Goal: Task Accomplishment & Management: Complete application form

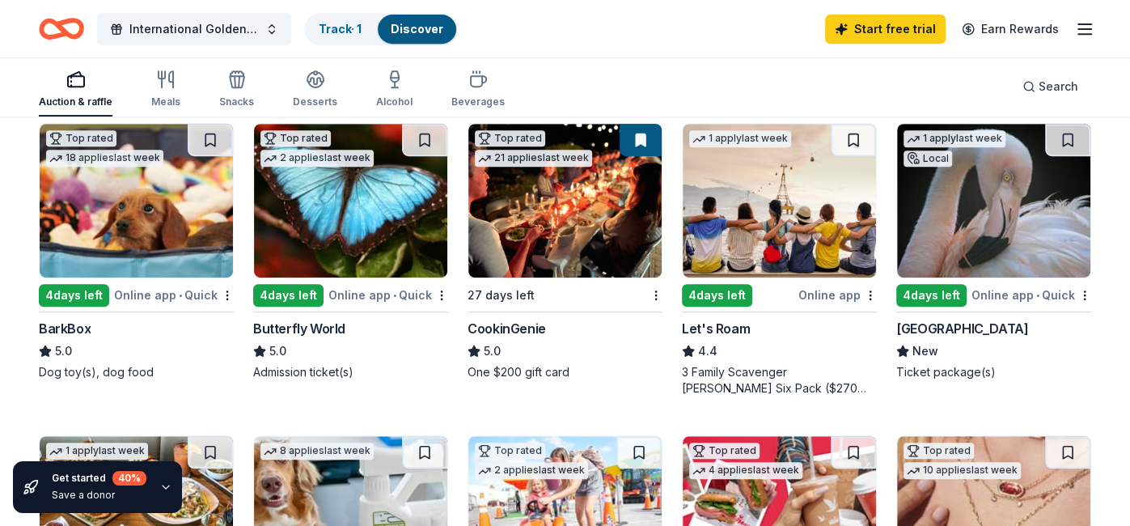
scroll to position [489, 0]
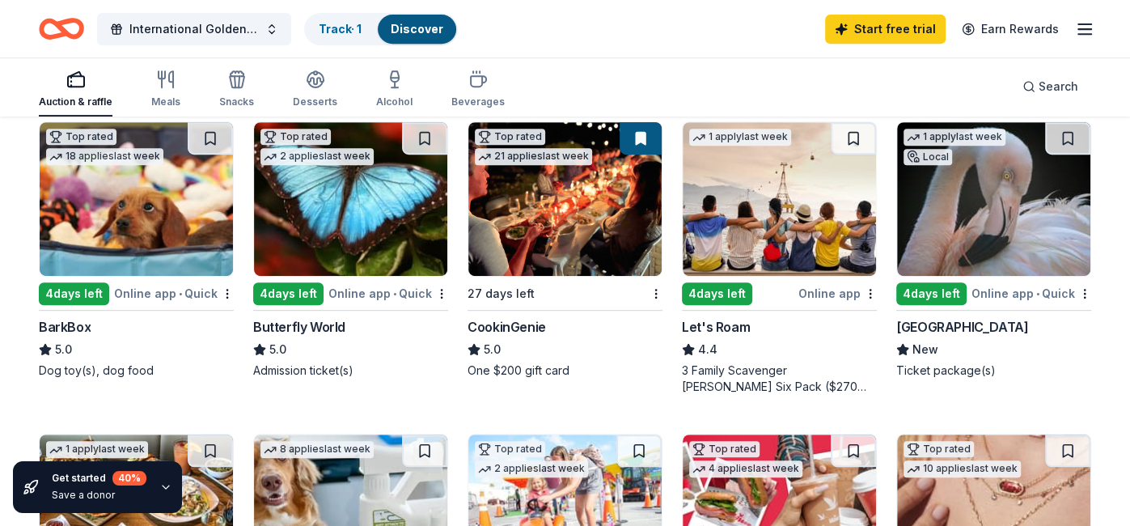
click at [831, 292] on div "Online app" at bounding box center [837, 293] width 78 height 20
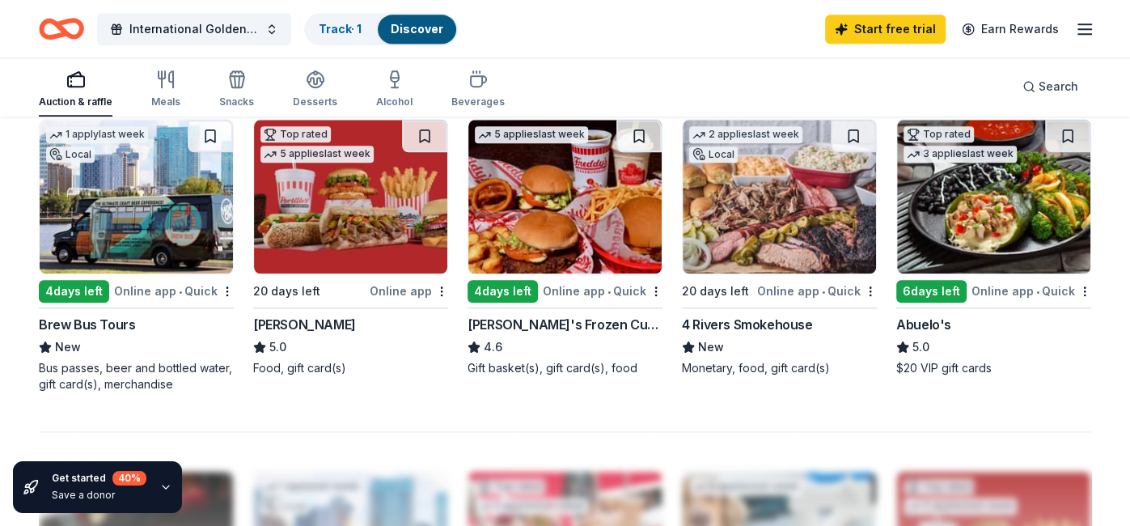
scroll to position [1133, 0]
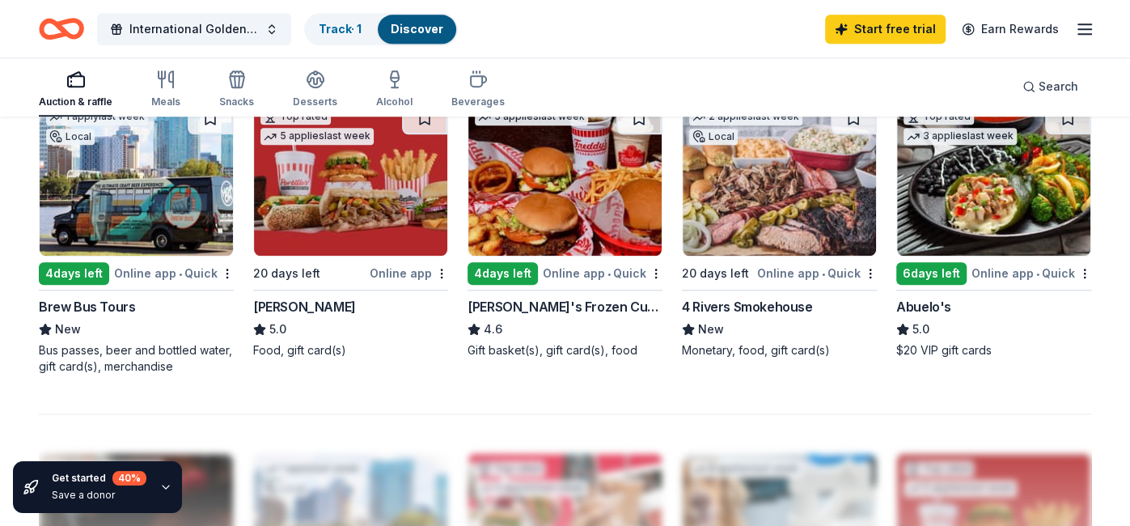
click at [750, 306] on div "4 Rivers Smokehouse" at bounding box center [747, 306] width 130 height 19
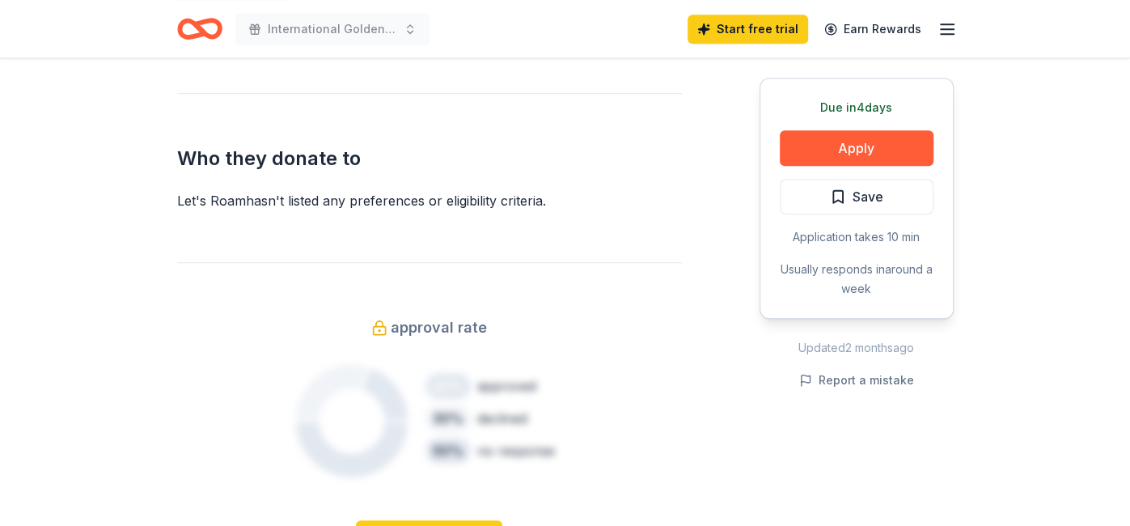
scroll to position [706, 0]
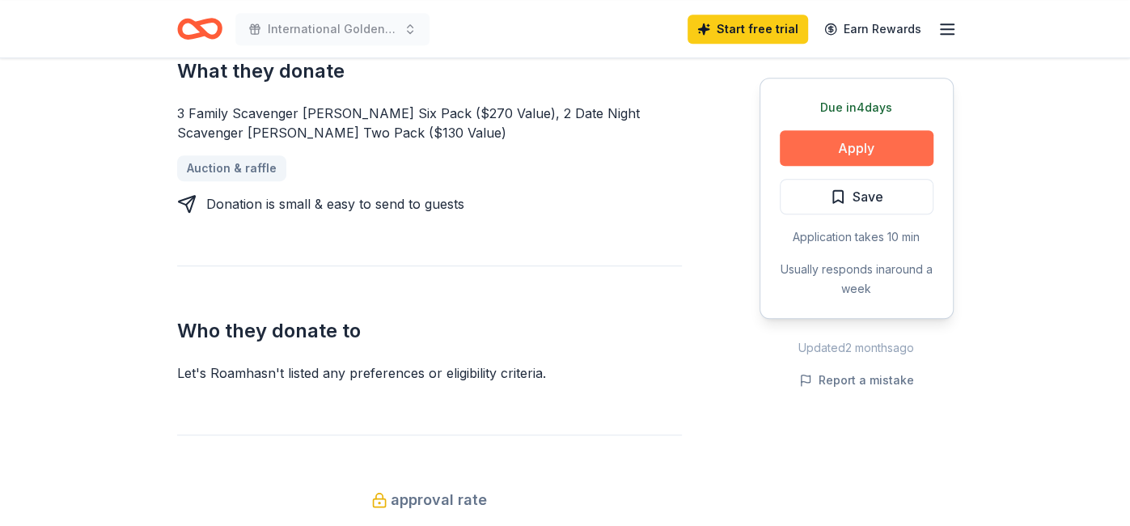
click at [855, 150] on button "Apply" at bounding box center [857, 148] width 154 height 36
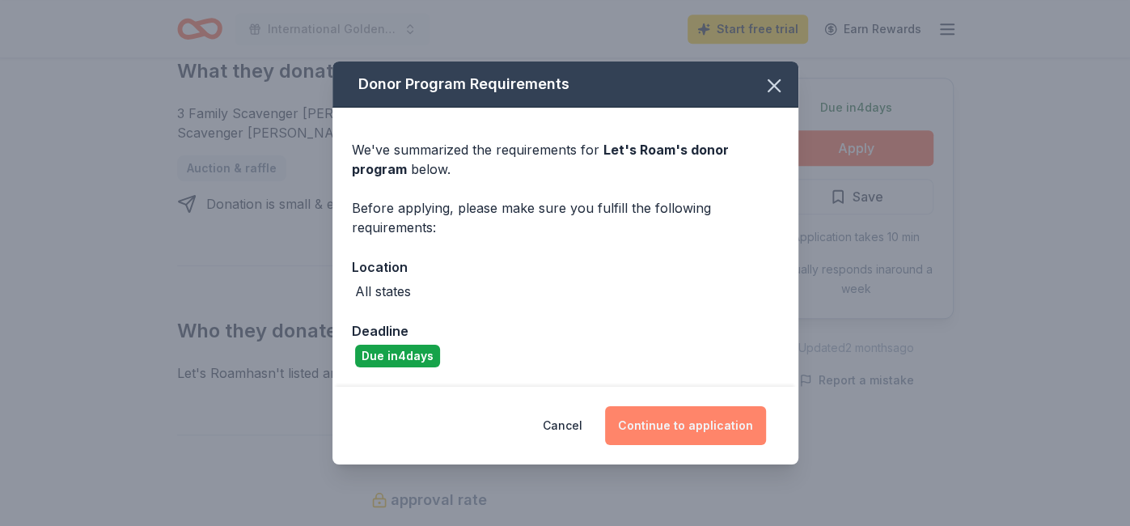
click at [673, 424] on button "Continue to application" at bounding box center [685, 425] width 161 height 39
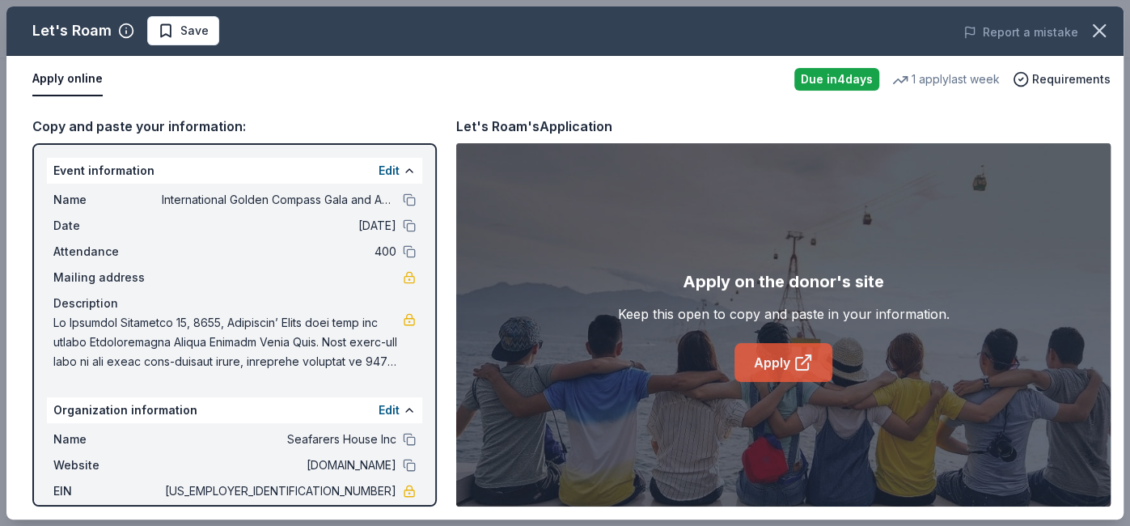
click at [780, 358] on link "Apply" at bounding box center [783, 362] width 98 height 39
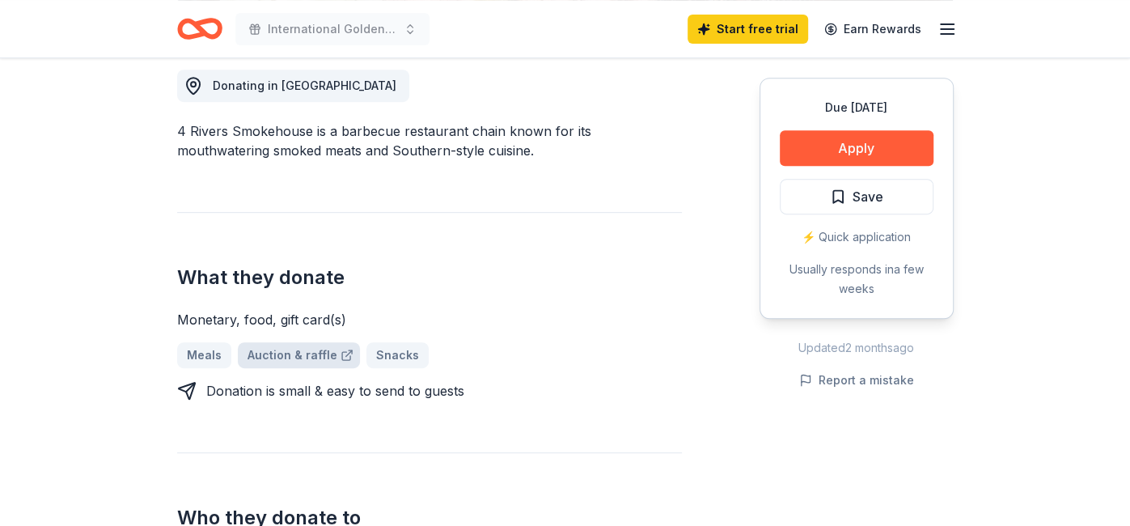
scroll to position [463, 0]
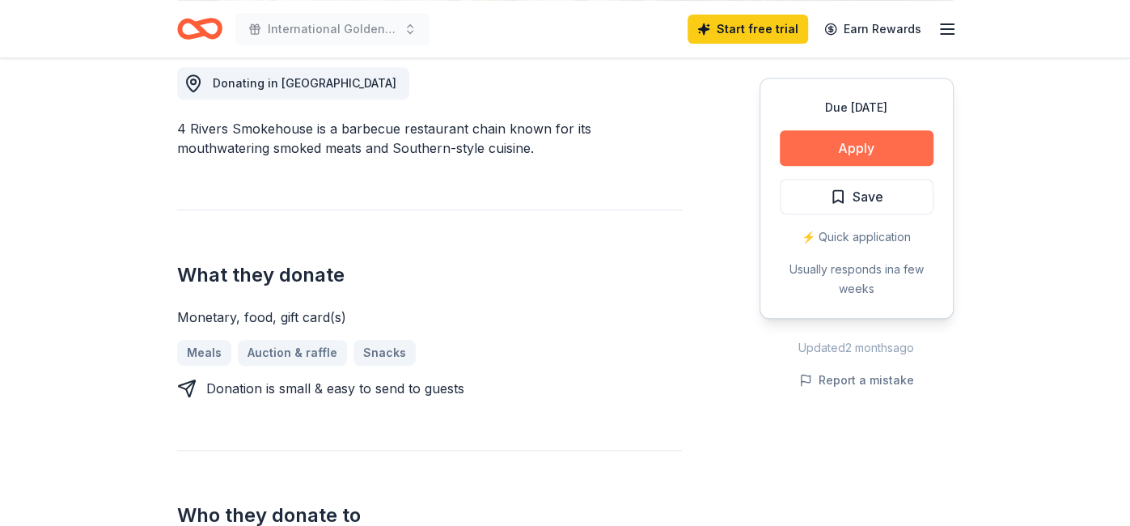
click at [856, 148] on button "Apply" at bounding box center [857, 148] width 154 height 36
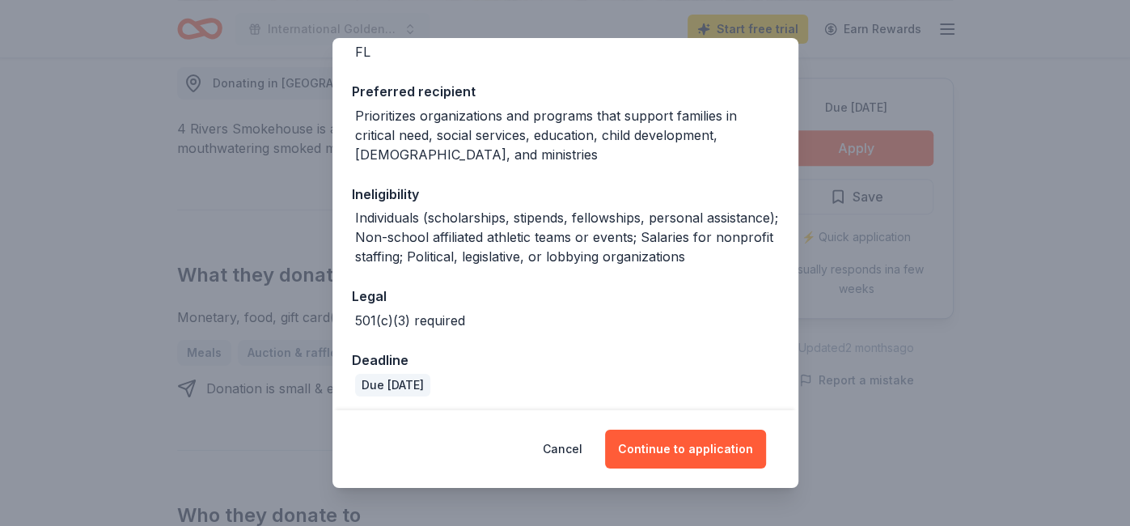
scroll to position [220, 0]
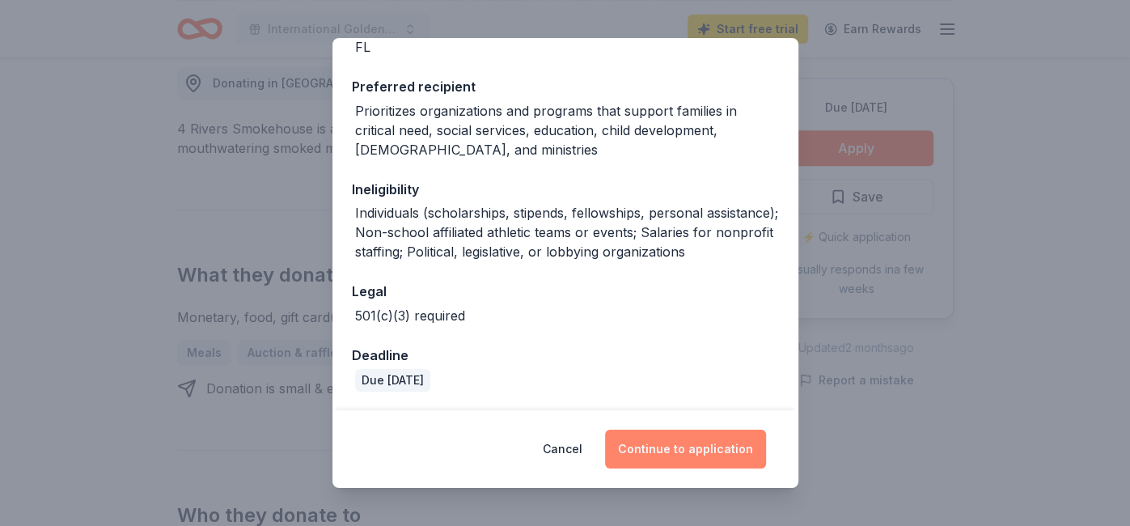
click at [674, 443] on button "Continue to application" at bounding box center [685, 448] width 161 height 39
